Goal: Task Accomplishment & Management: Manage account settings

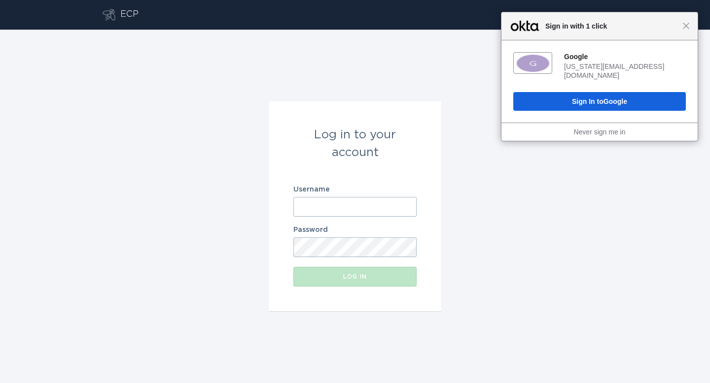
click at [399, 206] on body "Close Sign in with 1 click Google [US_STATE][EMAIL_ADDRESS][DOMAIN_NAME] Sign I…" at bounding box center [355, 191] width 710 height 383
type input "[EMAIL_ADDRESS][DOMAIN_NAME]"
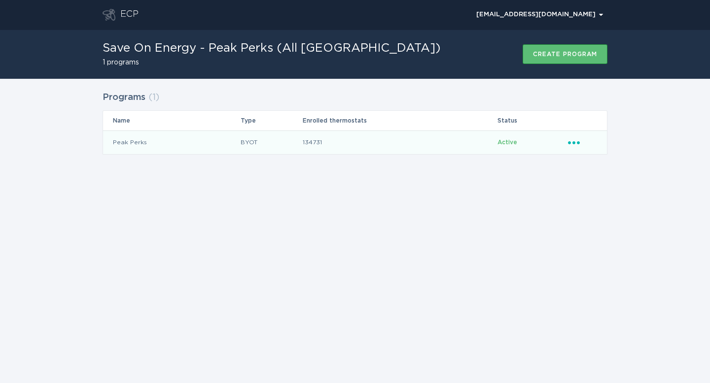
click at [579, 140] on icon "Ellipsis" at bounding box center [575, 141] width 14 height 8
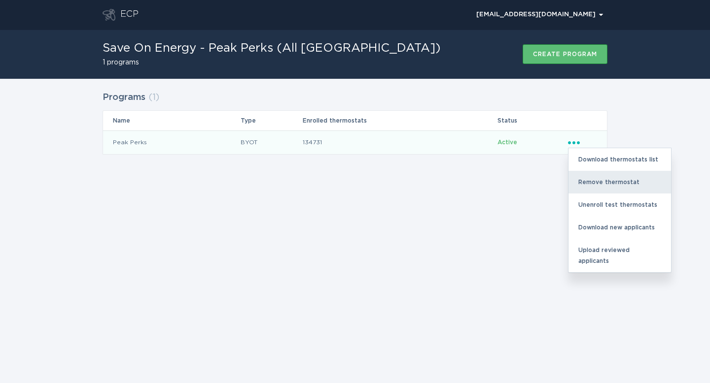
click at [577, 177] on div "Remove thermostat" at bounding box center [619, 182] width 103 height 23
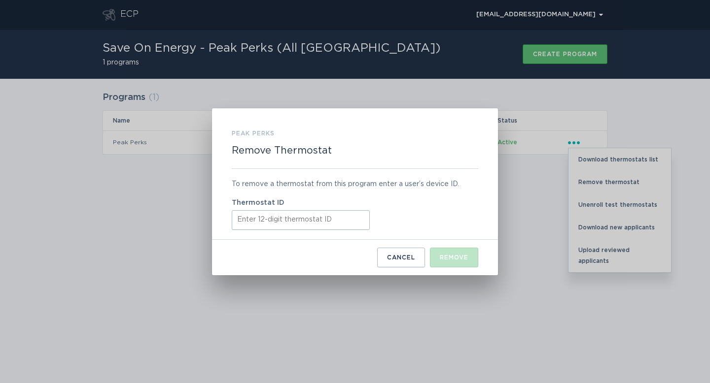
click at [351, 222] on input "Thermostat ID" at bounding box center [301, 220] width 138 height 20
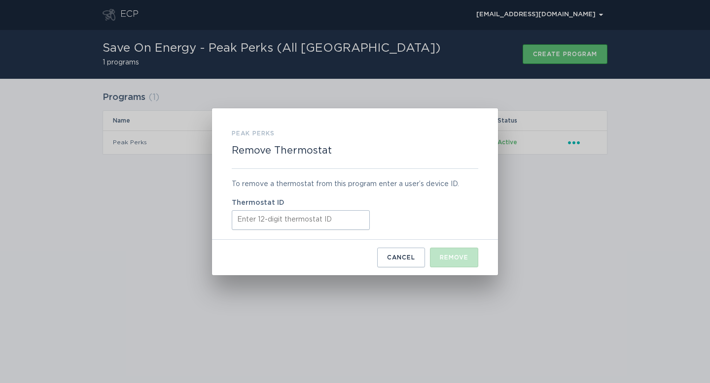
paste input "421887358631"
type input "421887358631"
click at [464, 255] on button "Remove" at bounding box center [454, 258] width 48 height 20
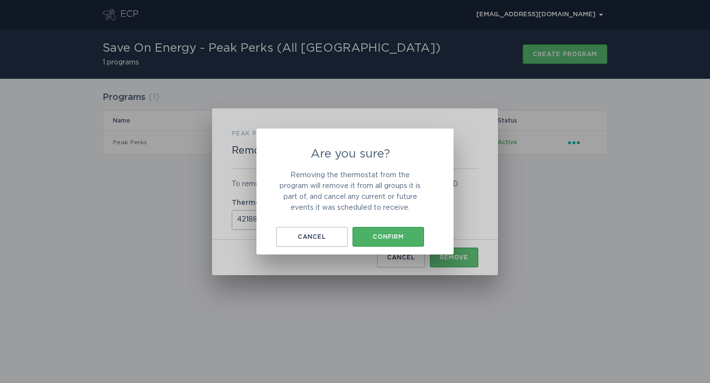
click at [403, 231] on button "Confirm" at bounding box center [387, 237] width 71 height 20
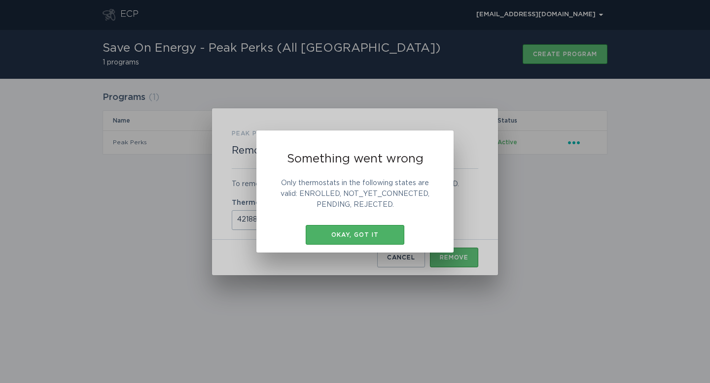
click at [386, 233] on div "Okay, got it" at bounding box center [355, 235] width 89 height 6
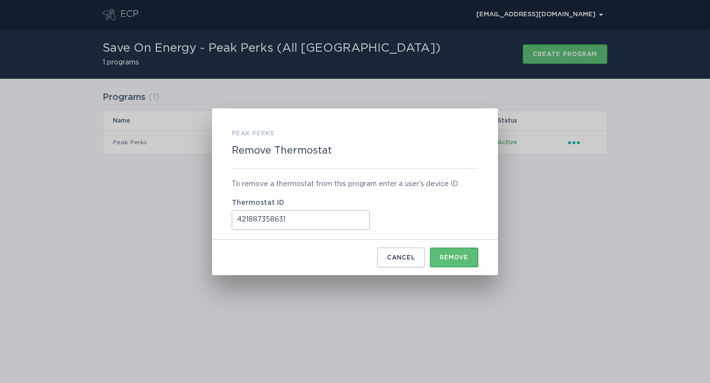
click at [394, 257] on div "Cancel" at bounding box center [401, 258] width 28 height 6
